Goal: Transaction & Acquisition: Obtain resource

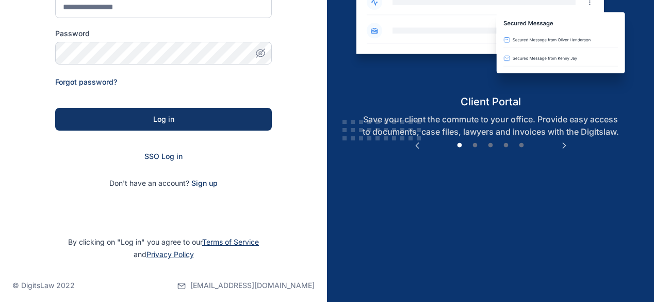
scroll to position [161, 0]
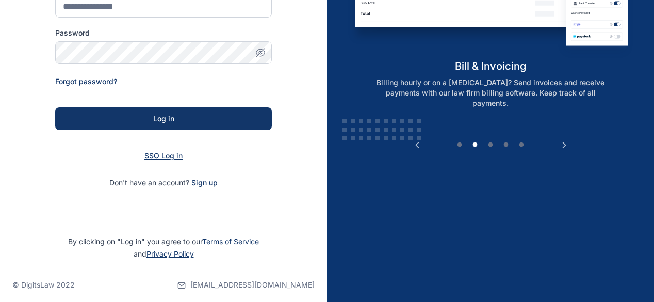
click at [158, 158] on span "SSO Log in" at bounding box center [164, 155] width 38 height 9
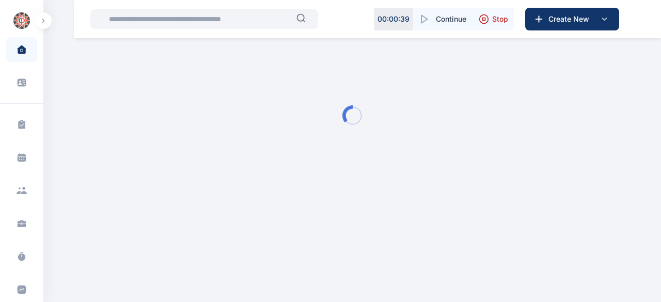
click at [168, 21] on input "text" at bounding box center [200, 19] width 194 height 21
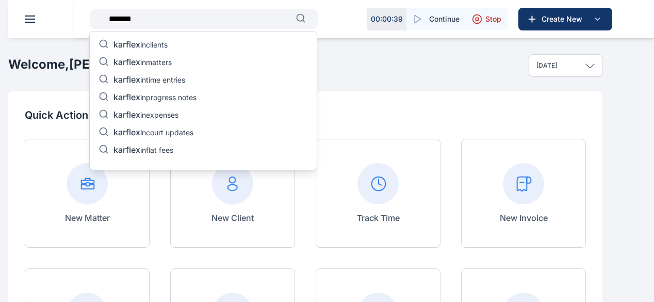
type input "*******"
click at [130, 46] on span "karflex" at bounding box center [127, 44] width 27 height 10
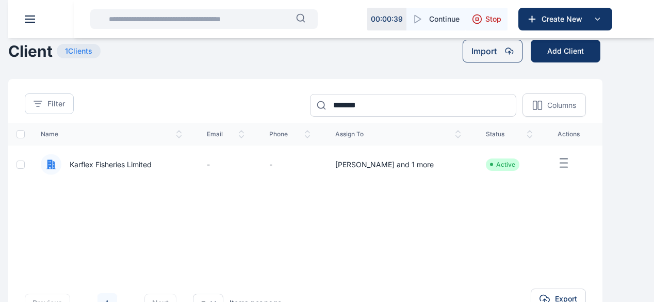
click at [152, 170] on span "Karflex Fisheries Limited" at bounding box center [106, 164] width 90 height 10
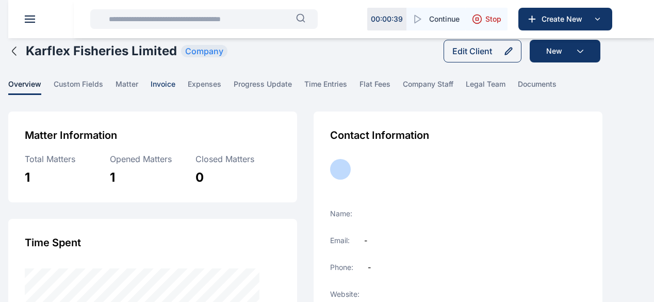
click at [175, 95] on span "invoice" at bounding box center [163, 87] width 25 height 16
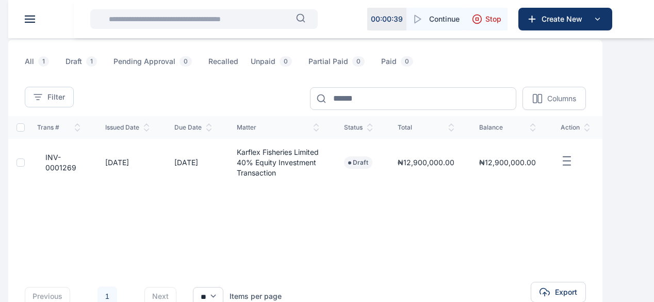
scroll to position [71, 0]
click at [81, 173] on span "INV-0001269" at bounding box center [58, 163] width 43 height 21
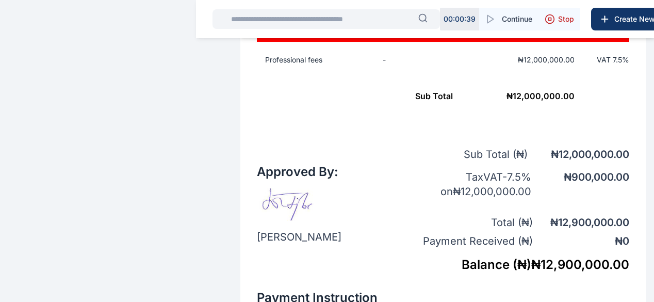
scroll to position [451, 0]
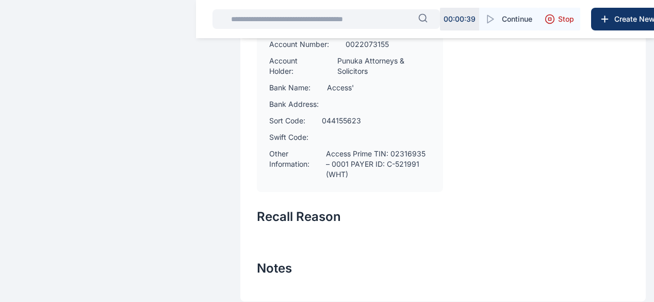
click at [440, 209] on h2 "Recall Reason" at bounding box center [443, 217] width 373 height 17
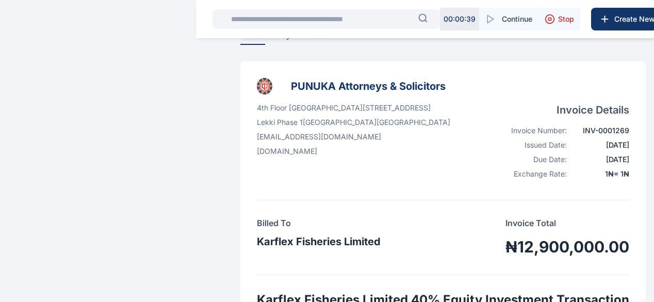
scroll to position [0, 0]
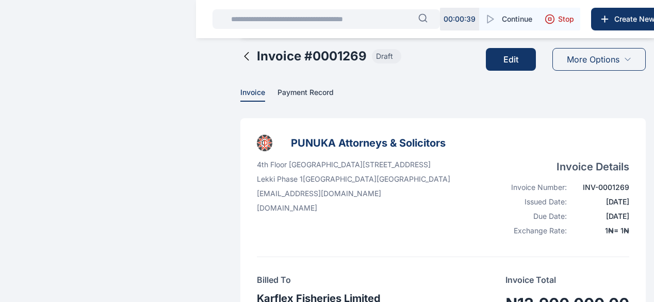
click at [624, 63] on icon at bounding box center [628, 59] width 8 height 8
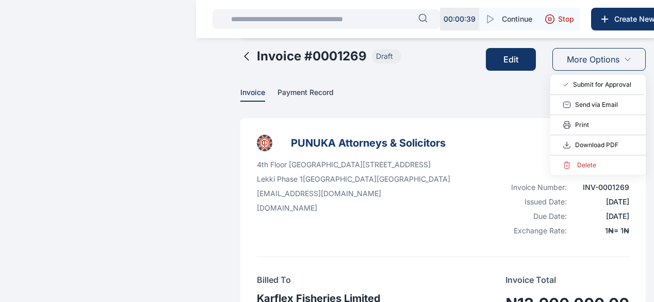
click at [575, 150] on span "Download PDF" at bounding box center [596, 145] width 43 height 10
